Goal: Transaction & Acquisition: Purchase product/service

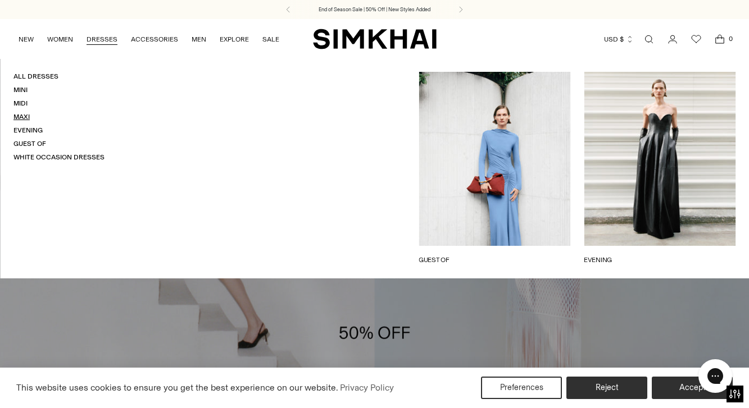
click at [19, 115] on link "Maxi" at bounding box center [21, 117] width 16 height 8
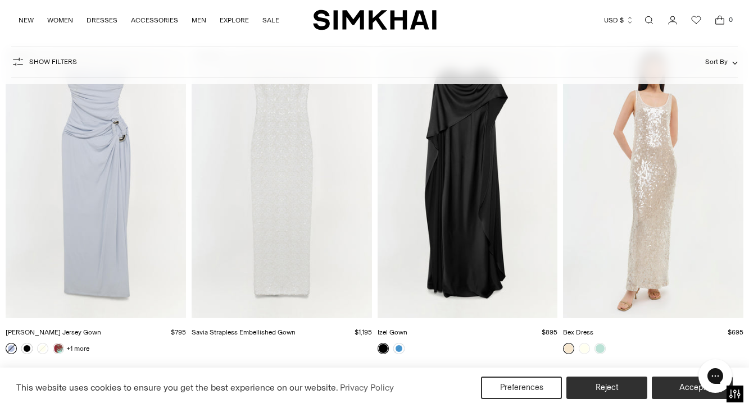
scroll to position [2081, 0]
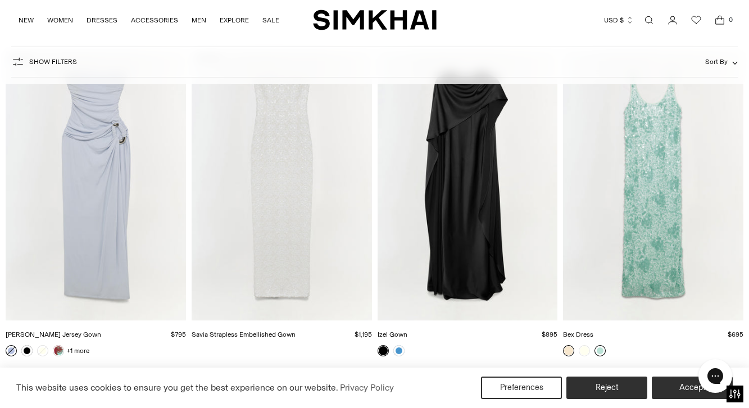
click at [602, 350] on link at bounding box center [599, 350] width 11 height 11
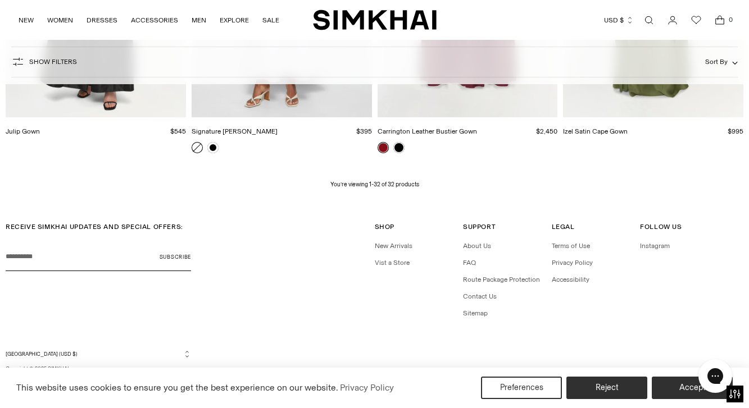
scroll to position [2613, 0]
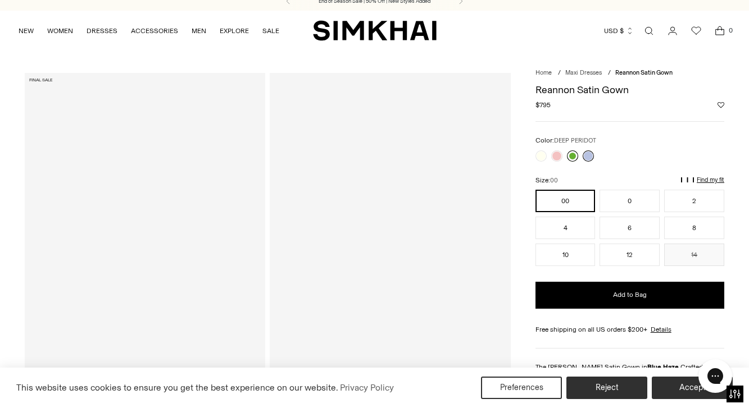
click at [571, 159] on link at bounding box center [572, 156] width 11 height 11
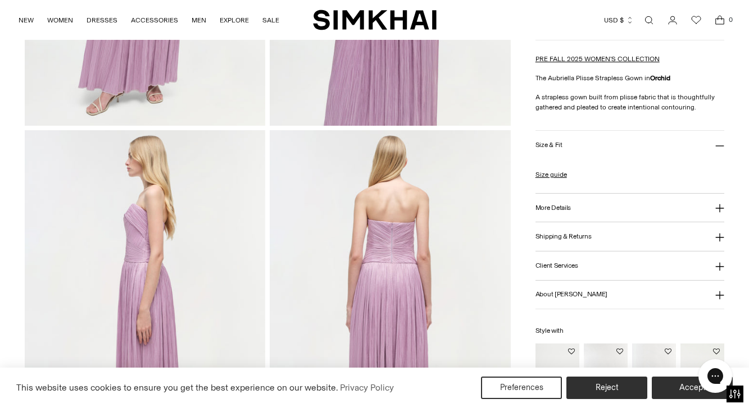
scroll to position [568, 0]
